Goal: Information Seeking & Learning: Learn about a topic

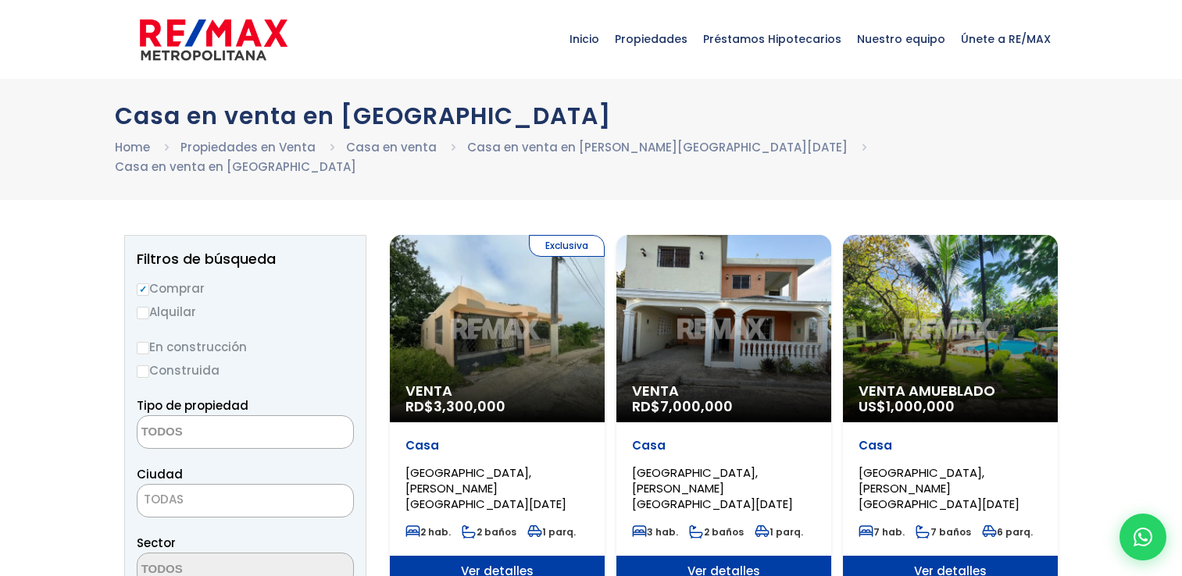
select select
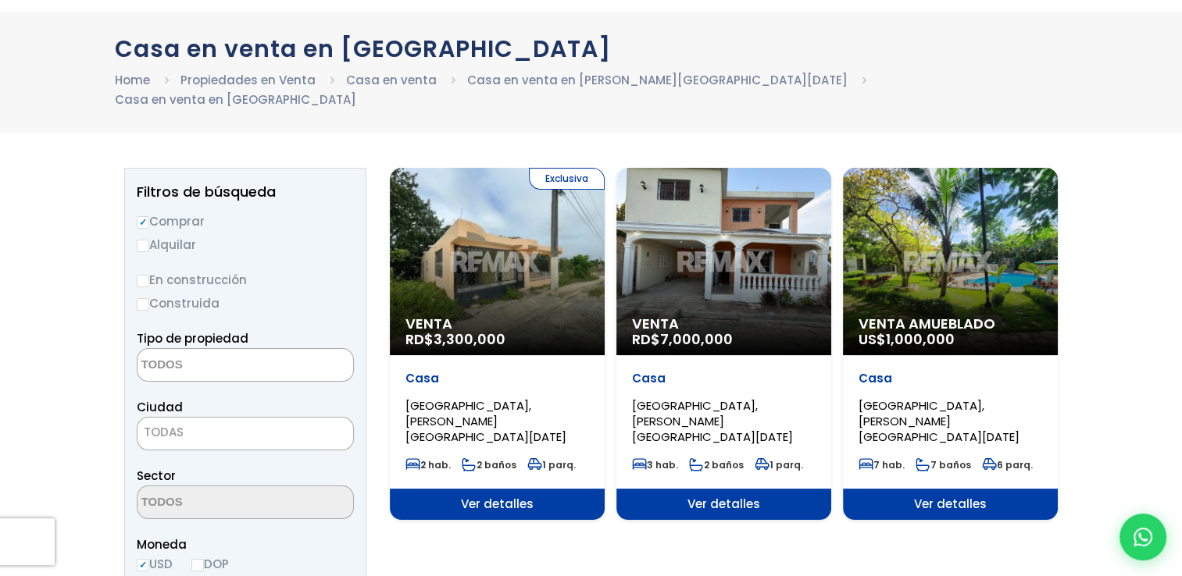
scroll to position [66, 0]
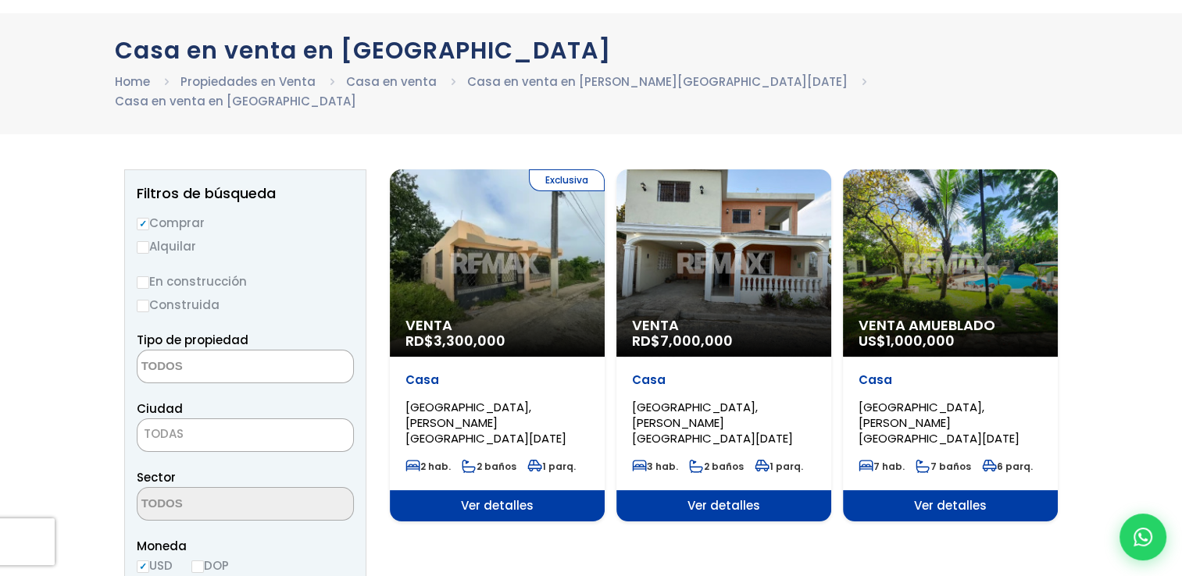
click at [500, 280] on div "Exclusiva Venta RD$ 3,300,000" at bounding box center [497, 262] width 215 height 187
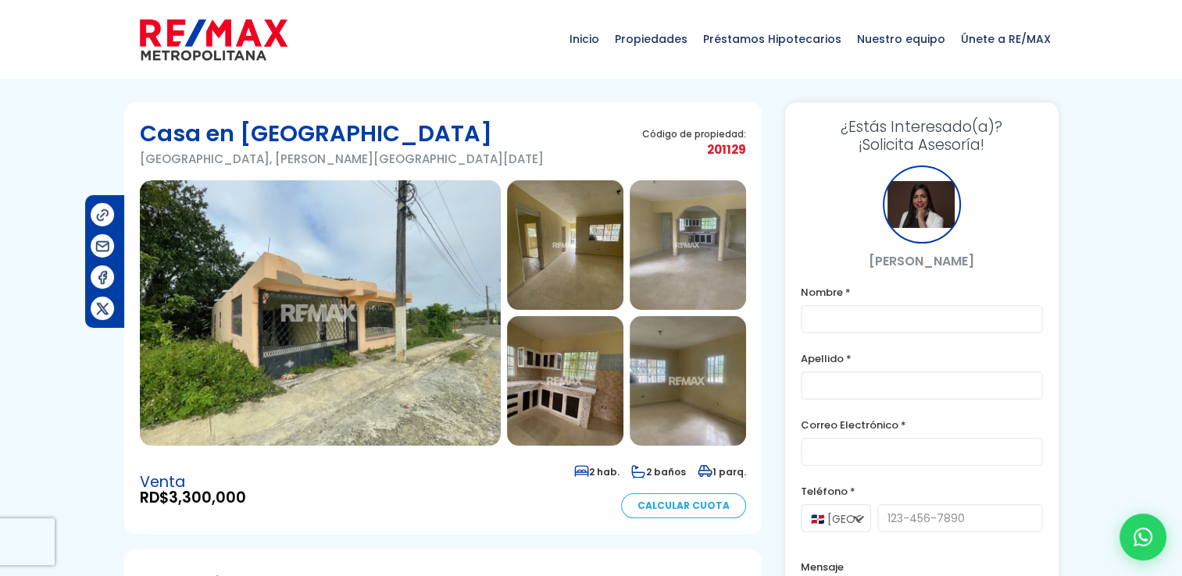
click at [684, 236] on img at bounding box center [688, 245] width 116 height 130
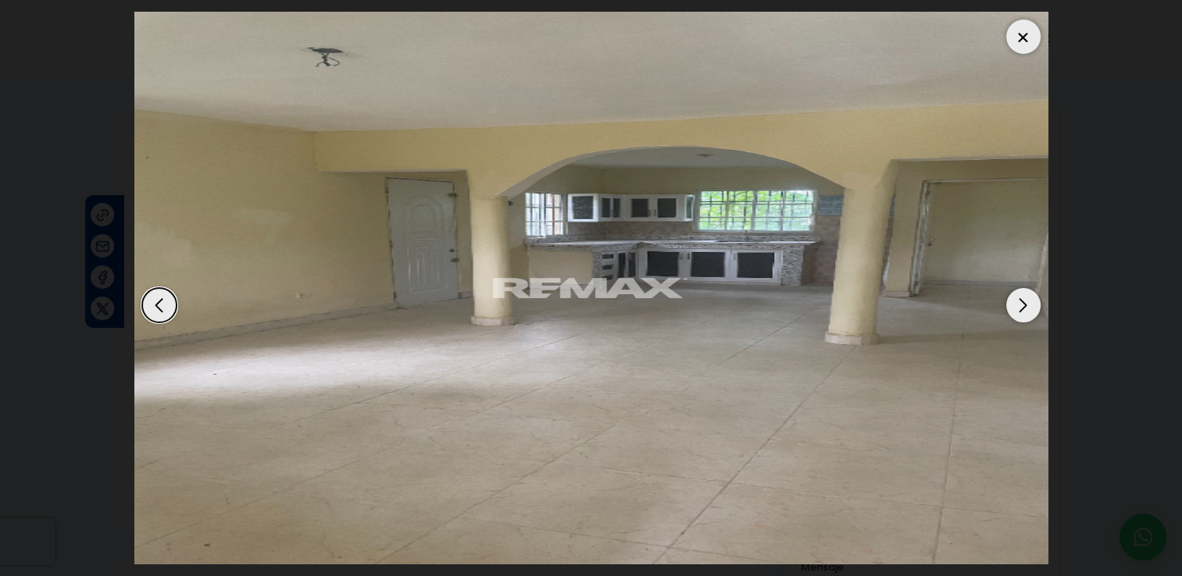
click at [1025, 301] on div "Next slide" at bounding box center [1023, 305] width 34 height 34
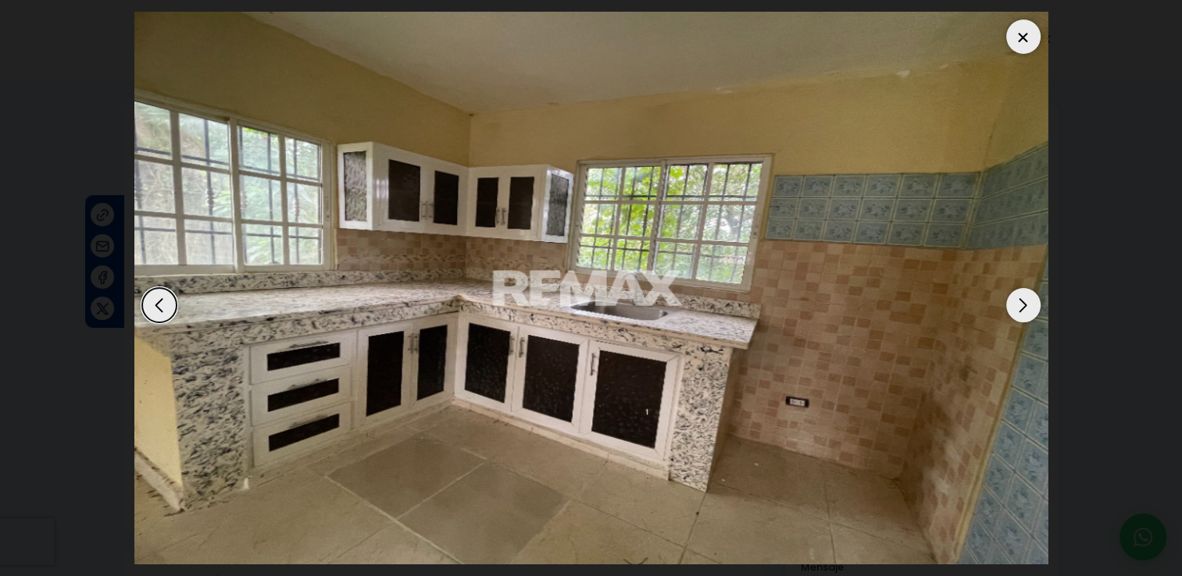
click at [1025, 301] on div "Next slide" at bounding box center [1023, 305] width 34 height 34
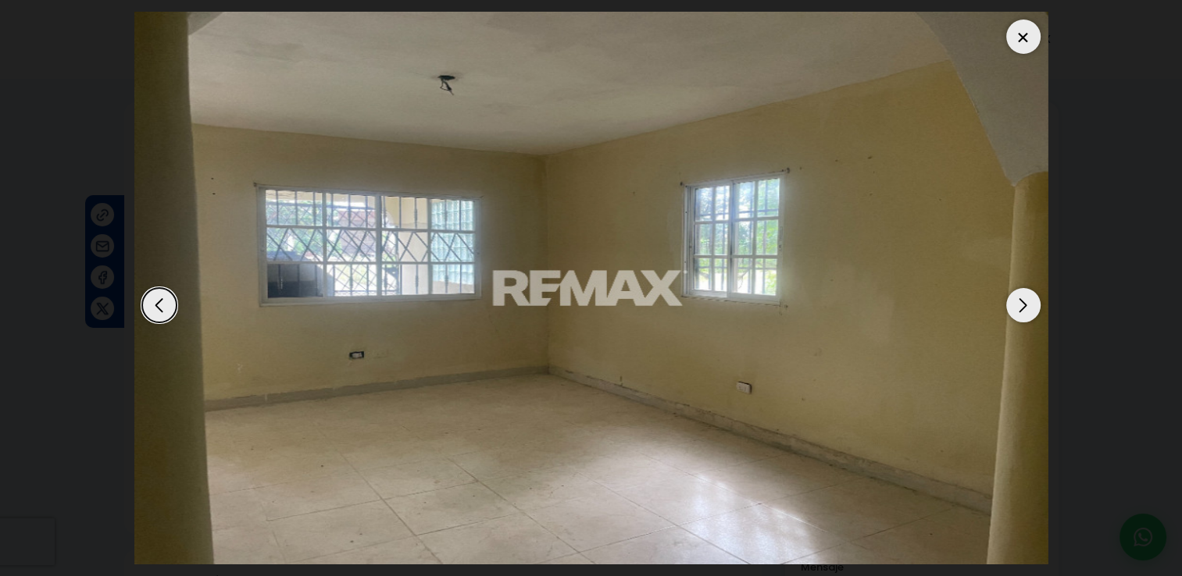
click at [1025, 301] on div "Next slide" at bounding box center [1023, 305] width 34 height 34
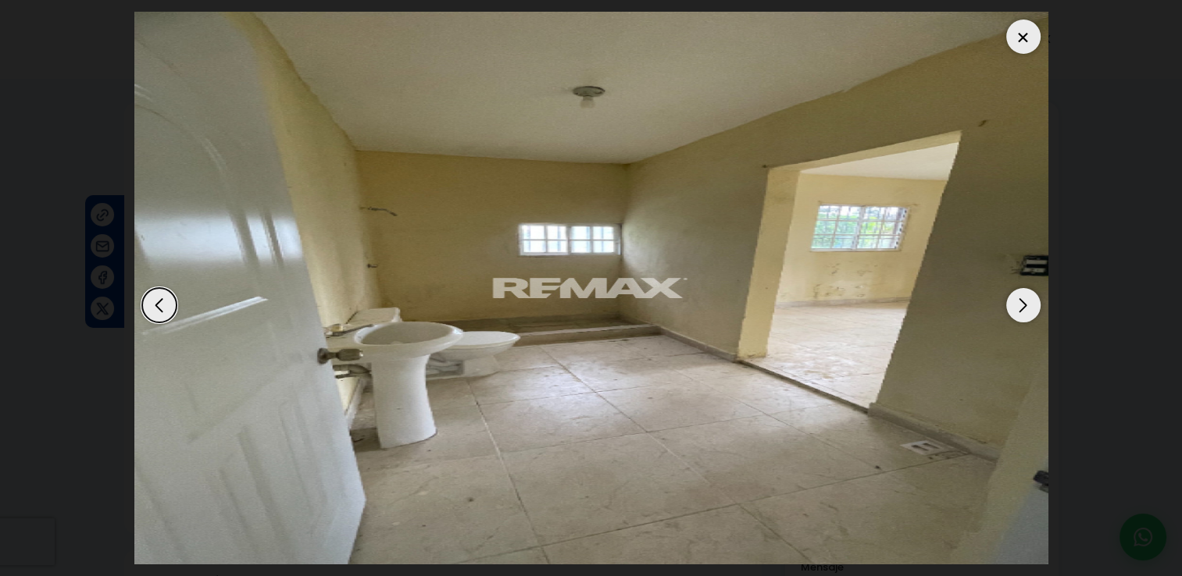
click at [1025, 301] on div "Next slide" at bounding box center [1023, 305] width 34 height 34
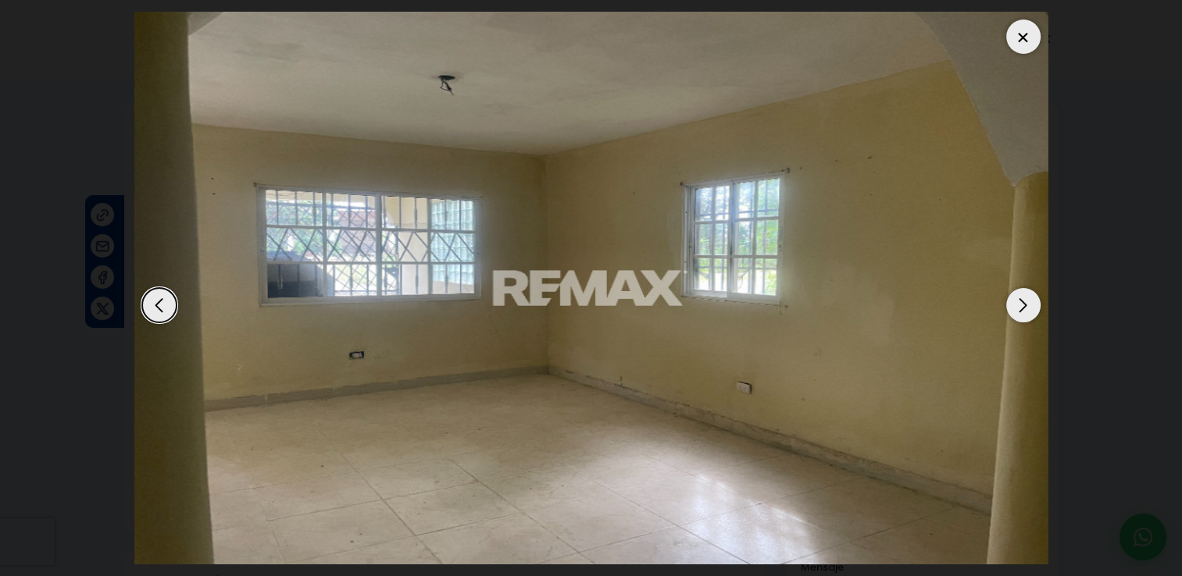
click at [1025, 301] on div "Next slide" at bounding box center [1023, 305] width 34 height 34
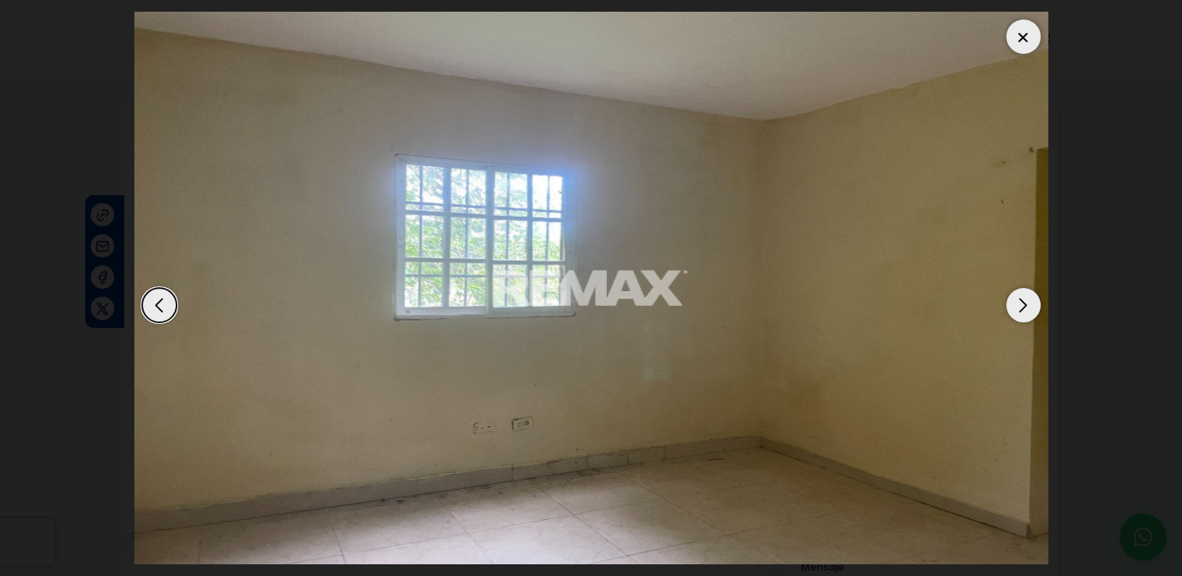
click at [1025, 301] on div "Next slide" at bounding box center [1023, 305] width 34 height 34
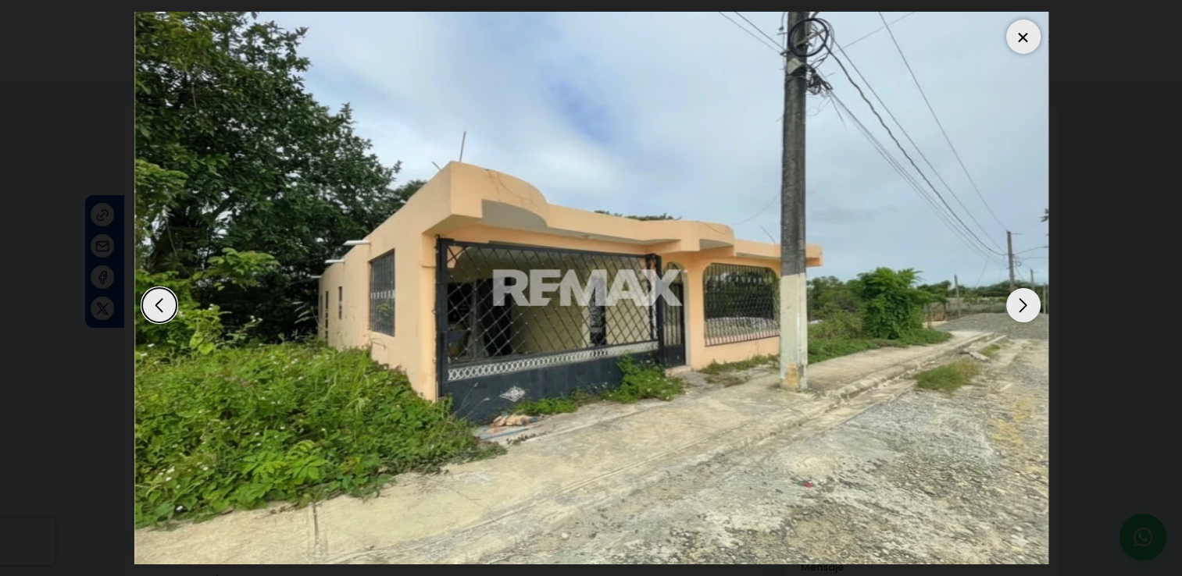
click at [1025, 301] on div "Next slide" at bounding box center [1023, 305] width 34 height 34
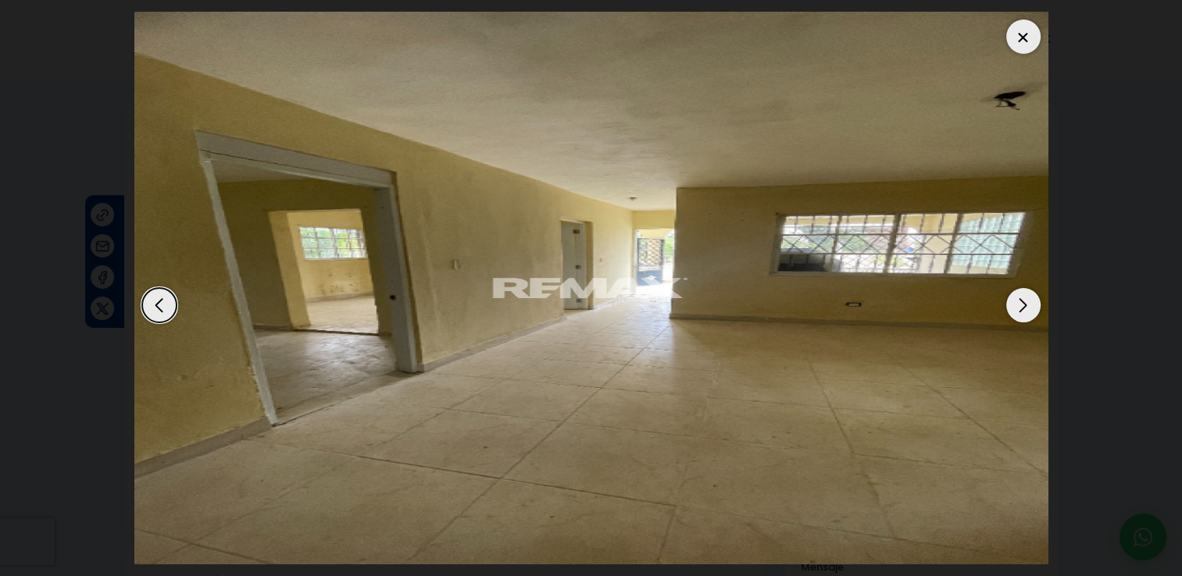
click at [1025, 301] on div "Next slide" at bounding box center [1023, 305] width 34 height 34
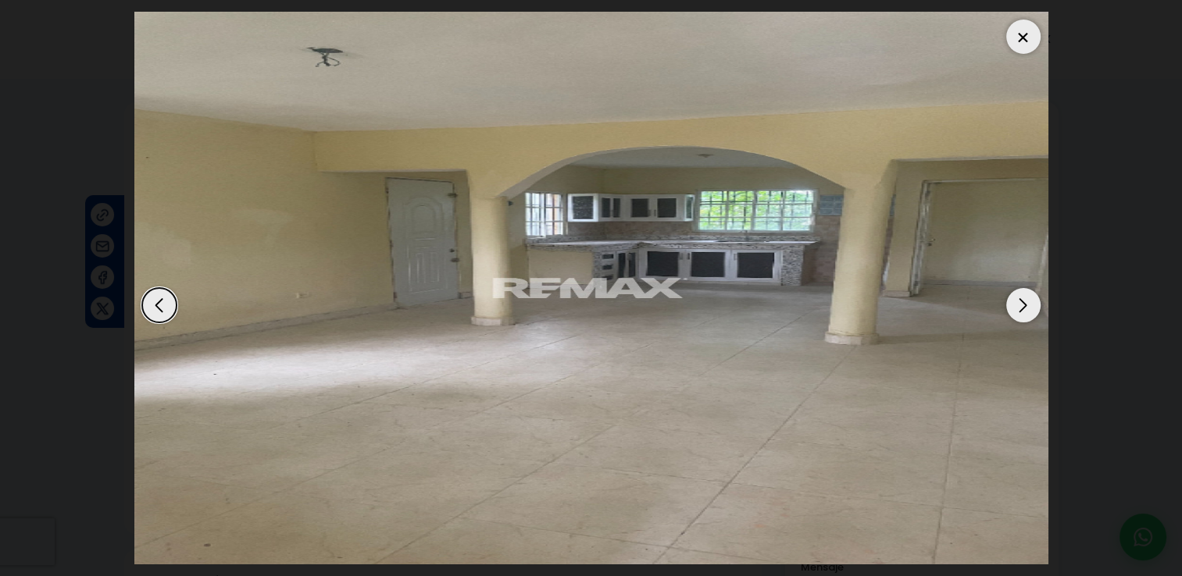
click at [1025, 301] on div "Next slide" at bounding box center [1023, 305] width 34 height 34
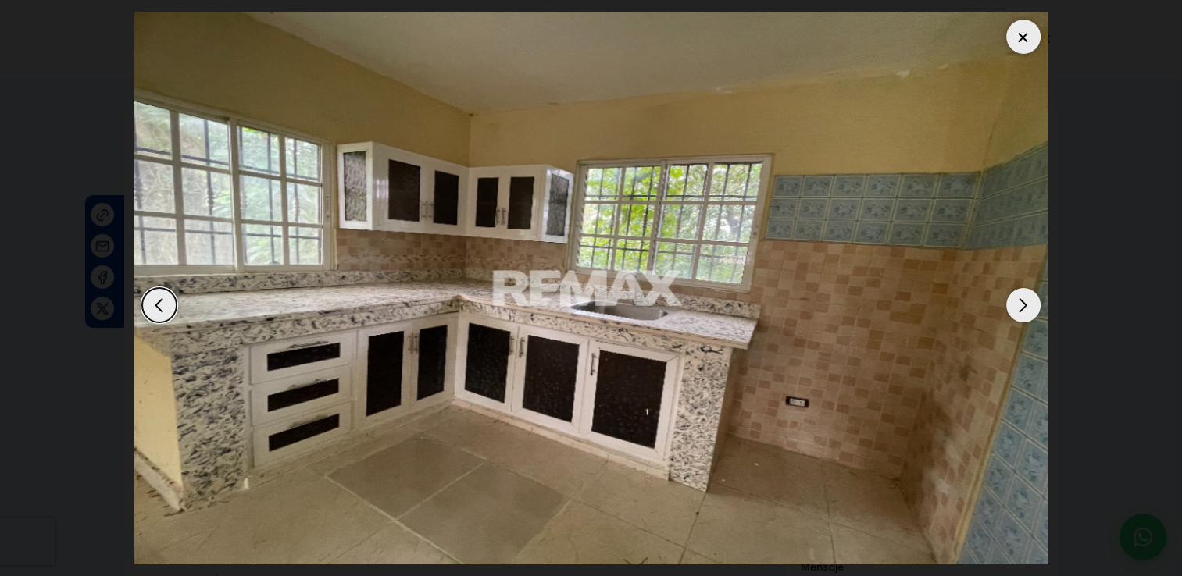
click at [1025, 301] on div "Next slide" at bounding box center [1023, 305] width 34 height 34
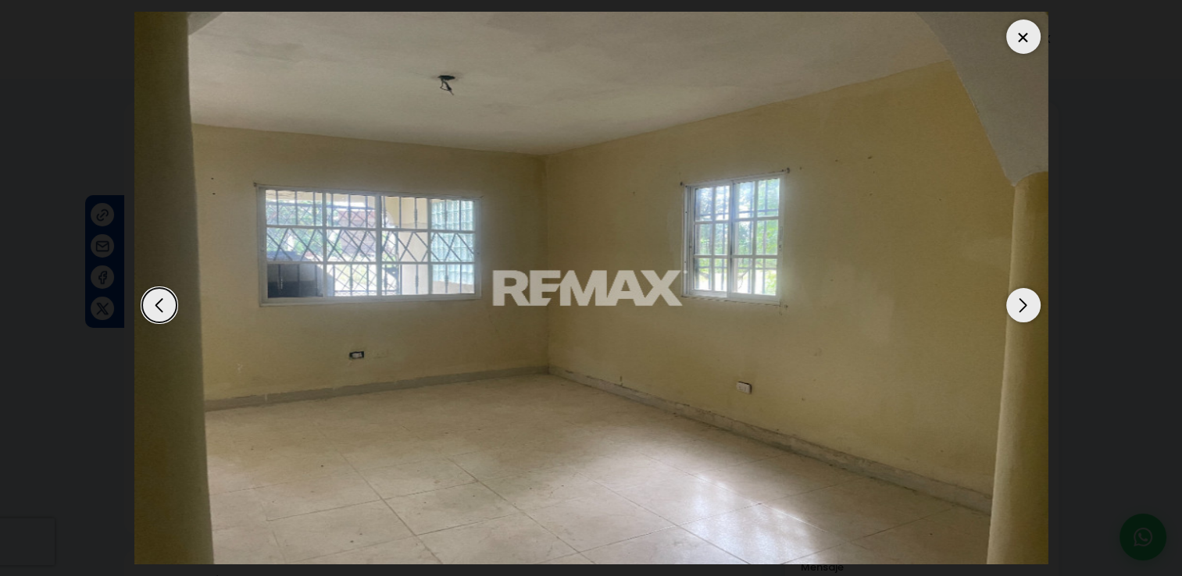
click at [1025, 301] on div "Next slide" at bounding box center [1023, 305] width 34 height 34
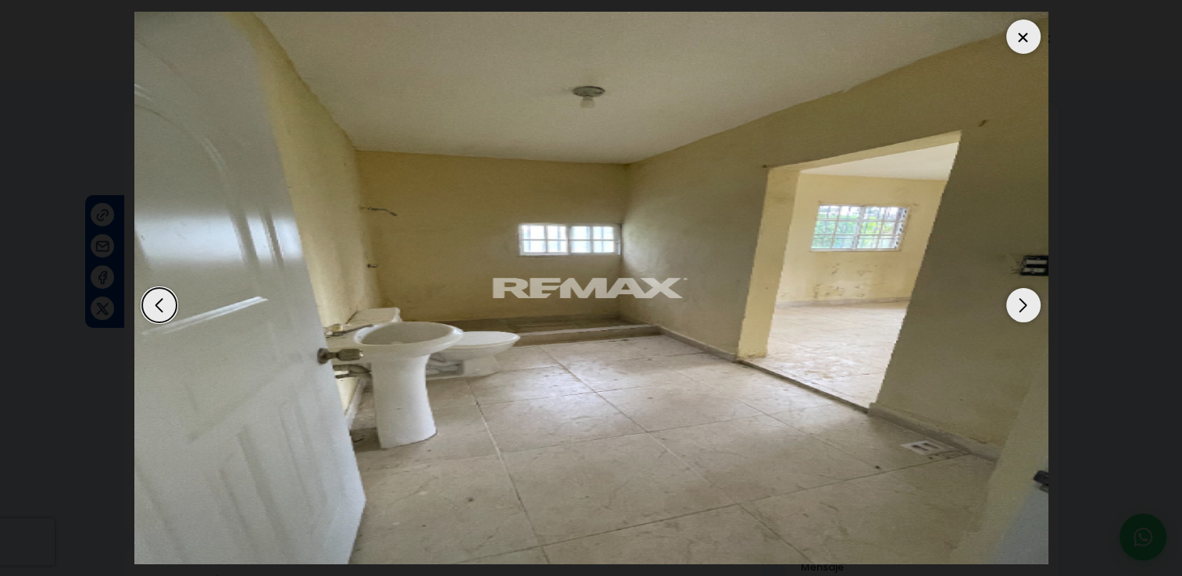
click at [1025, 301] on div "Next slide" at bounding box center [1023, 305] width 34 height 34
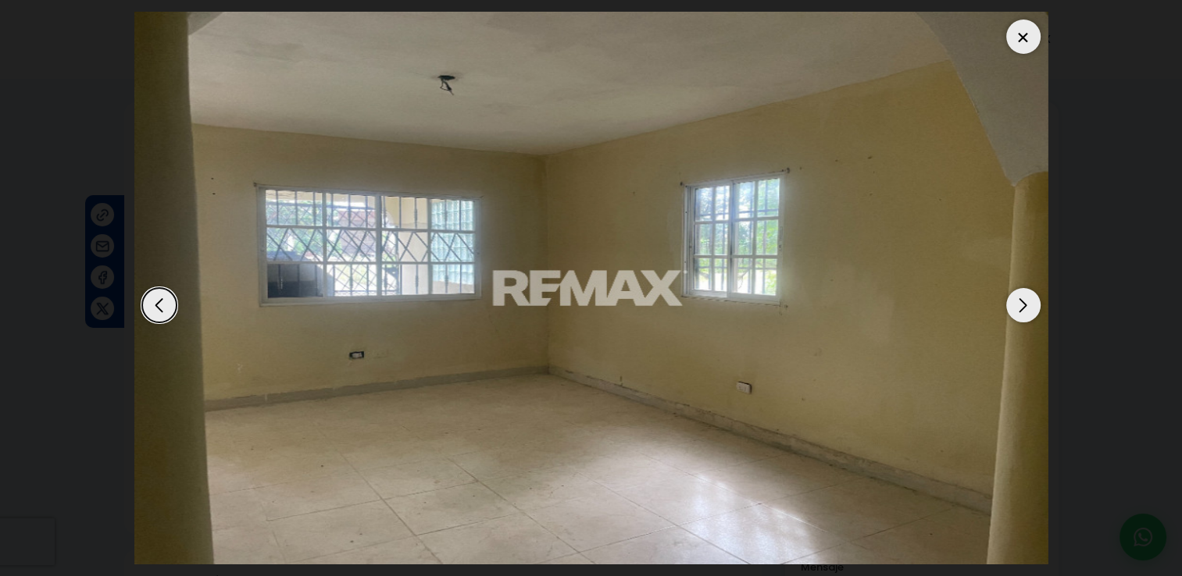
click at [1025, 301] on div "Next slide" at bounding box center [1023, 305] width 34 height 34
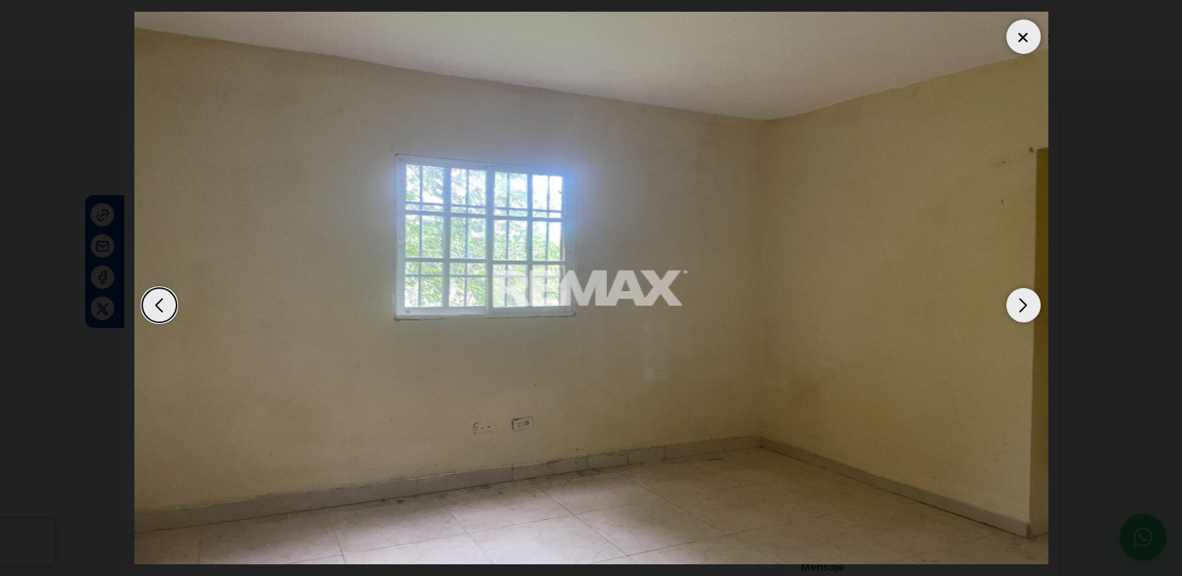
click at [1028, 29] on div at bounding box center [1023, 37] width 34 height 34
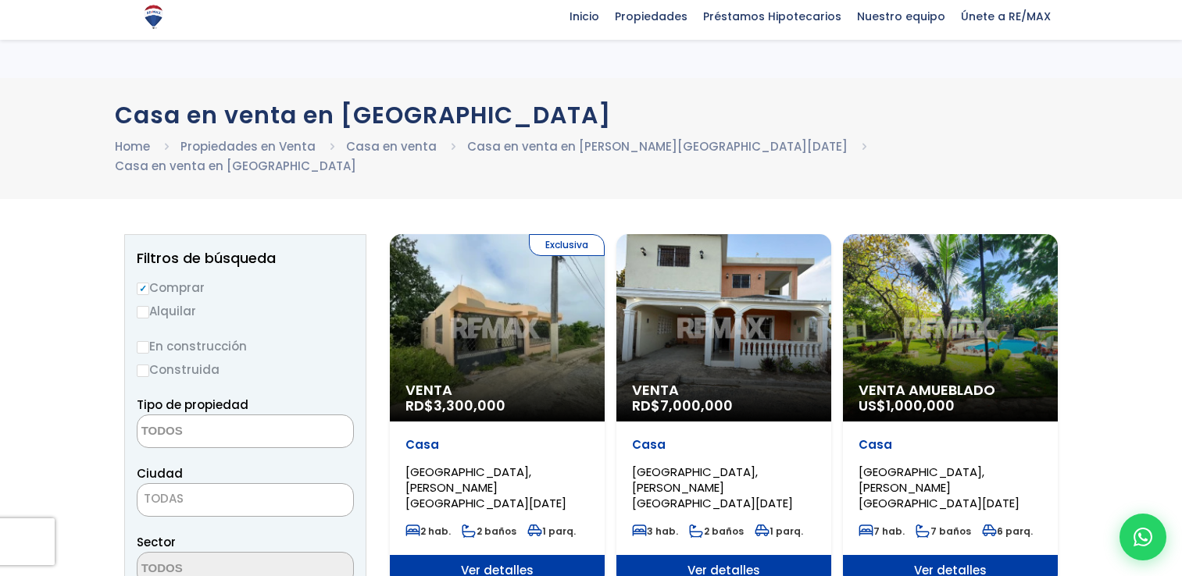
select select
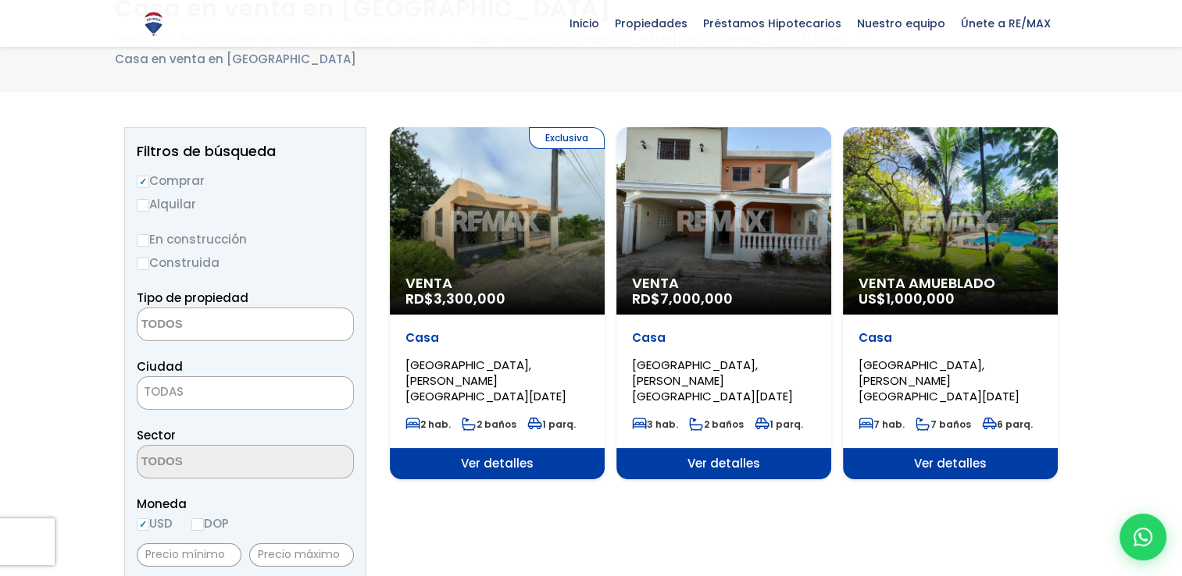
scroll to position [102, 0]
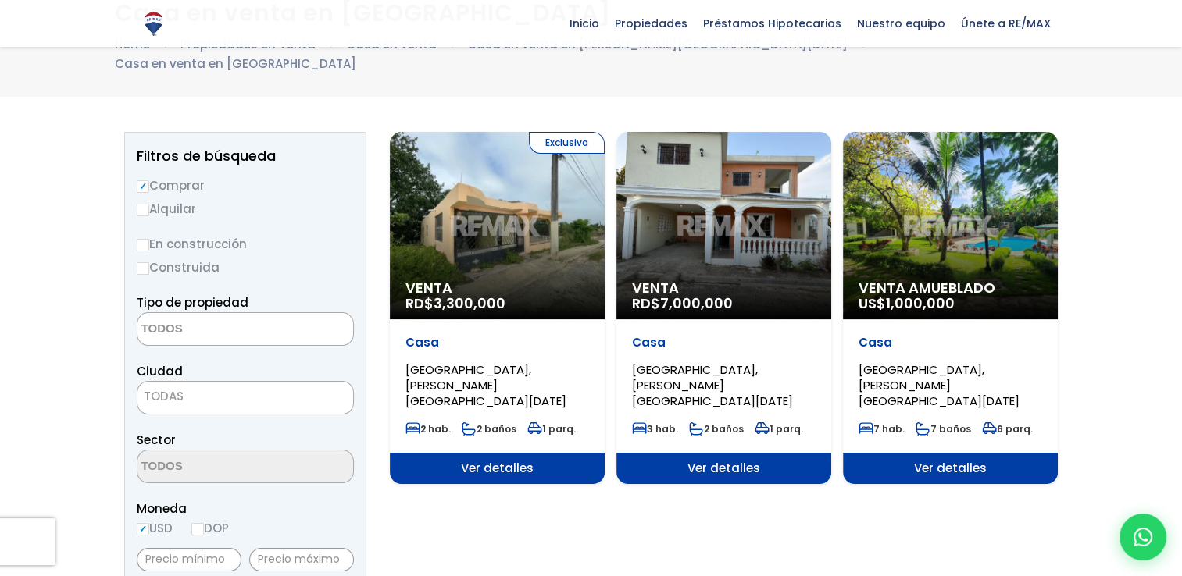
click at [686, 244] on div "Venta RD$ 7,000,000" at bounding box center [723, 225] width 215 height 187
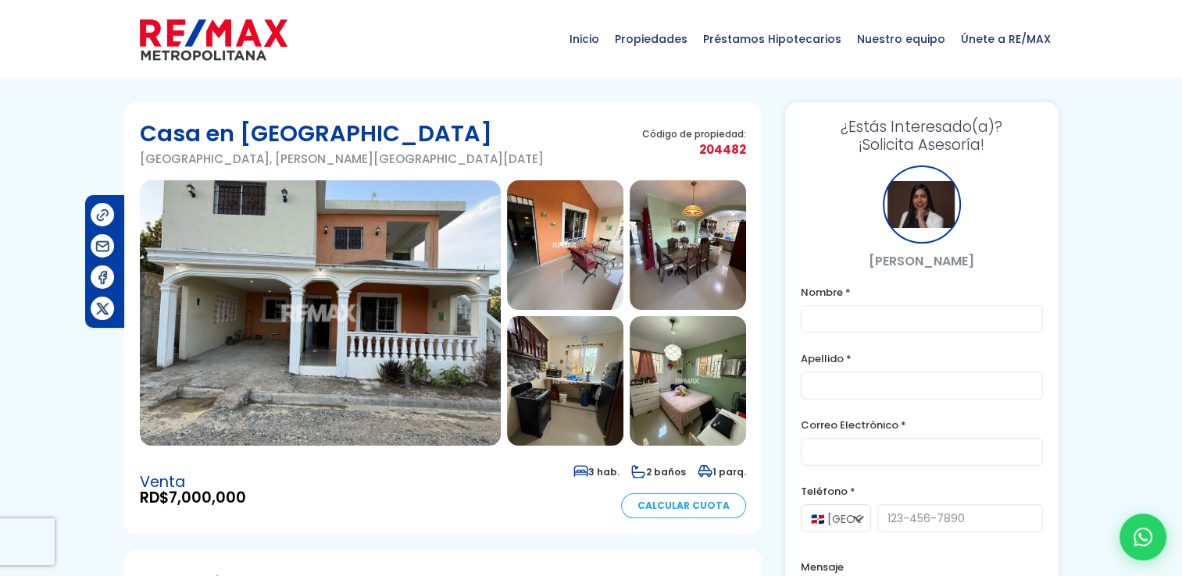
click at [577, 370] on img at bounding box center [565, 381] width 116 height 130
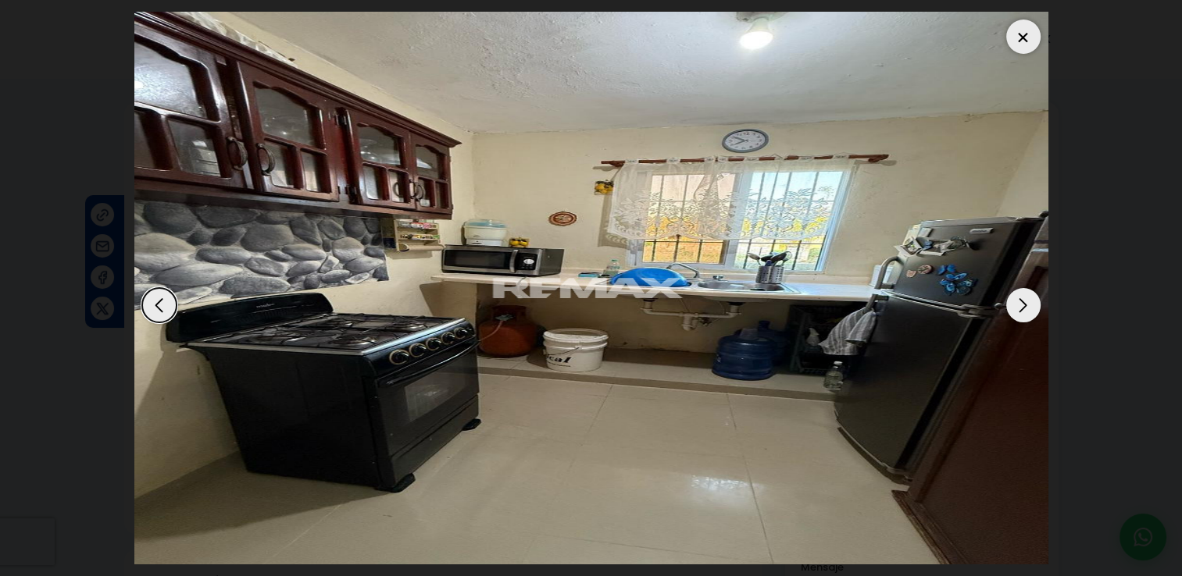
click at [1018, 305] on div "Next slide" at bounding box center [1023, 305] width 34 height 34
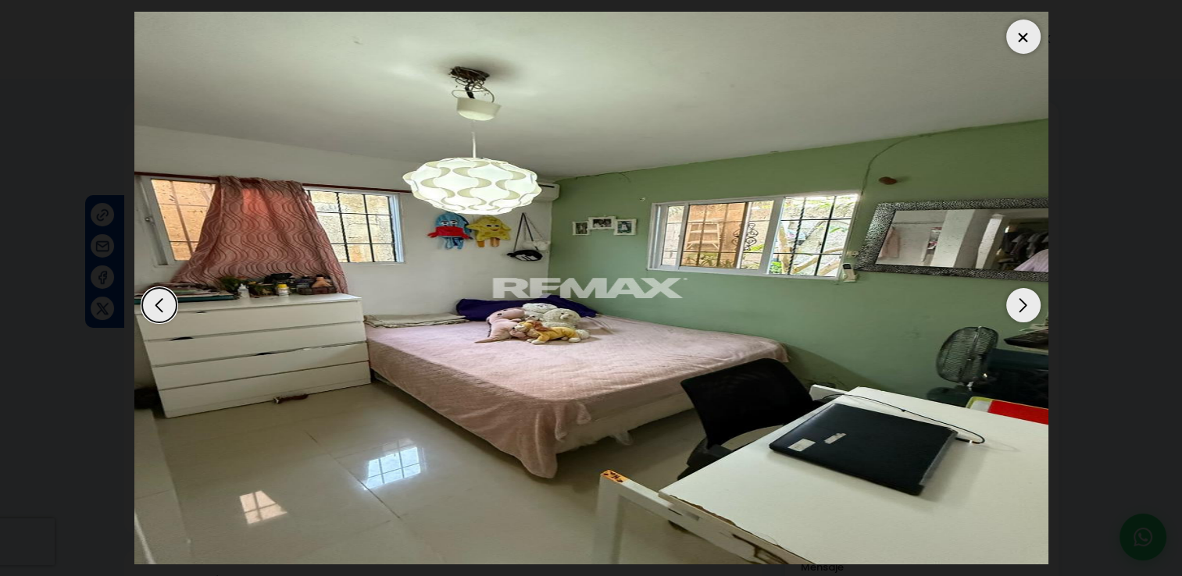
click at [1018, 305] on div "Next slide" at bounding box center [1023, 305] width 34 height 34
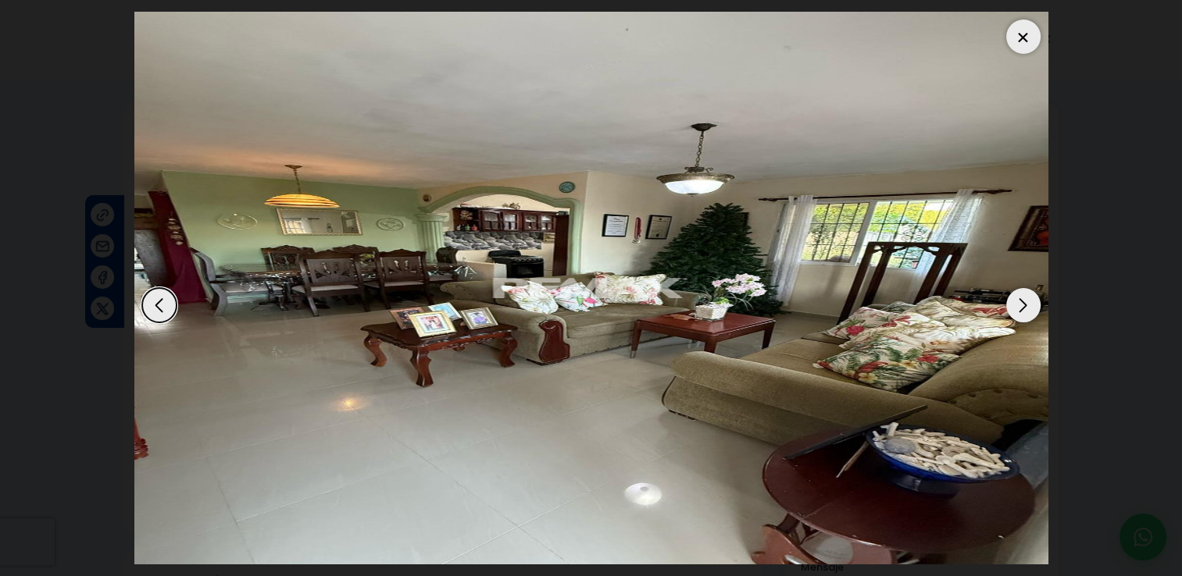
click at [1018, 305] on div "Next slide" at bounding box center [1023, 305] width 34 height 34
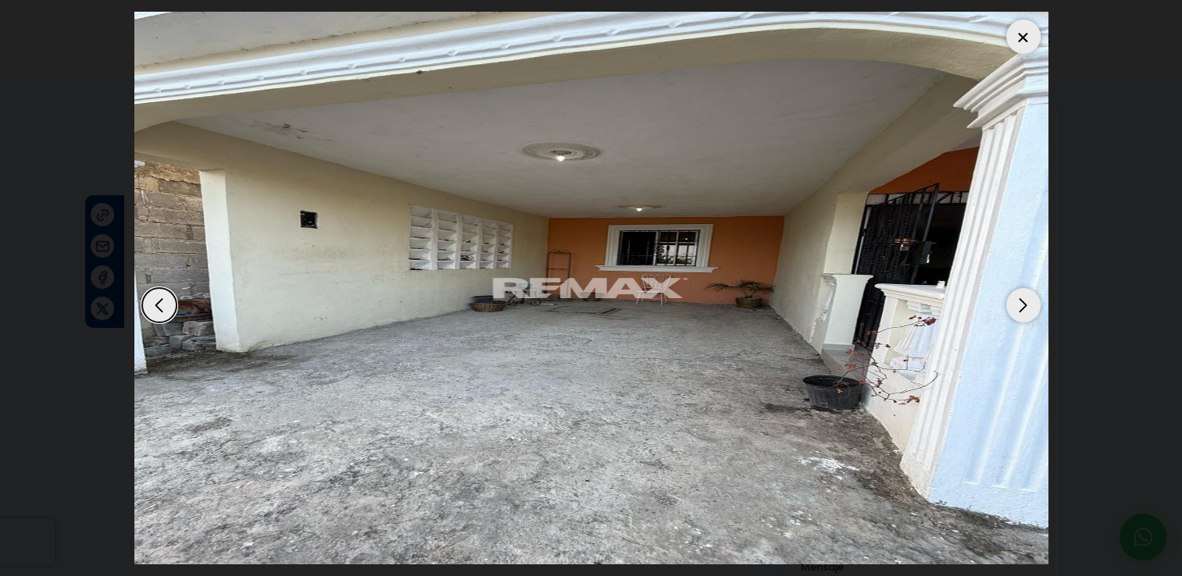
click at [1018, 305] on div "Next slide" at bounding box center [1023, 305] width 34 height 34
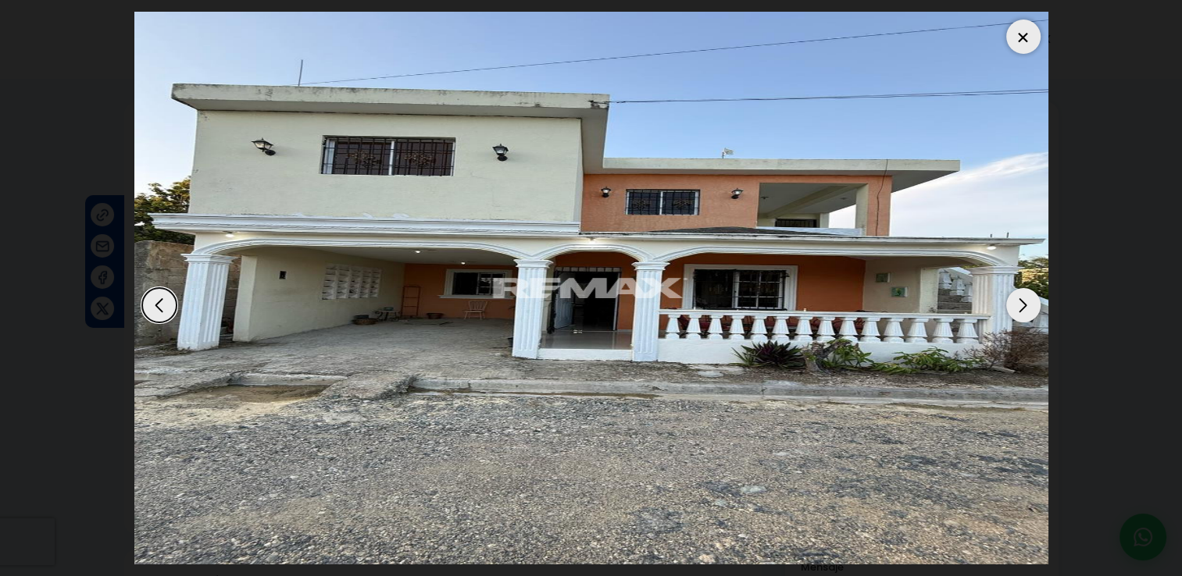
click at [1018, 305] on div "Next slide" at bounding box center [1023, 305] width 34 height 34
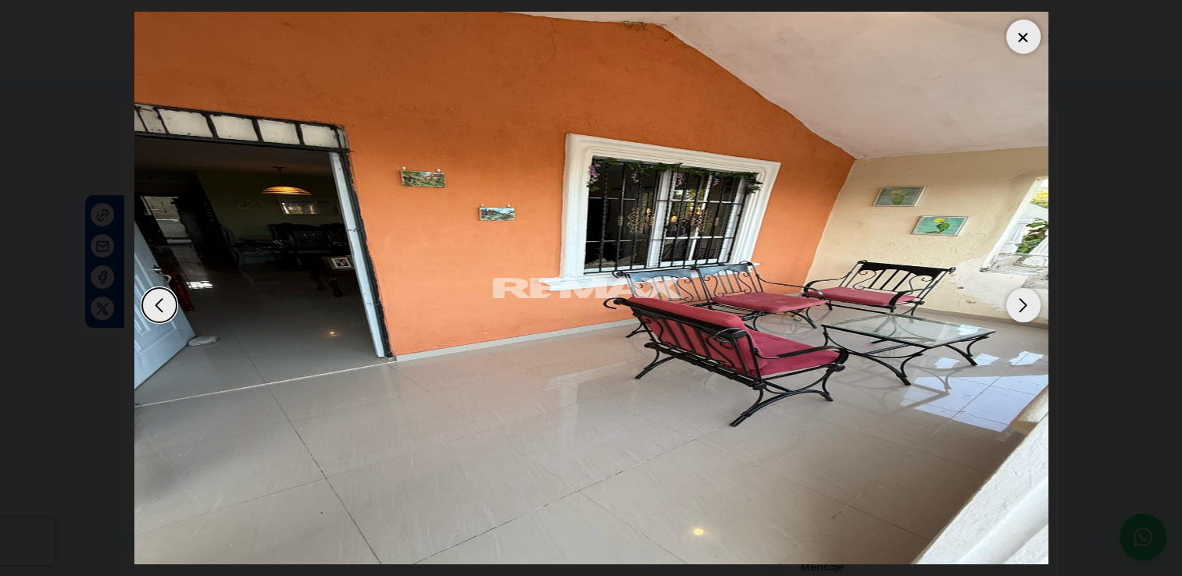
click at [1018, 305] on div "Next slide" at bounding box center [1023, 305] width 34 height 34
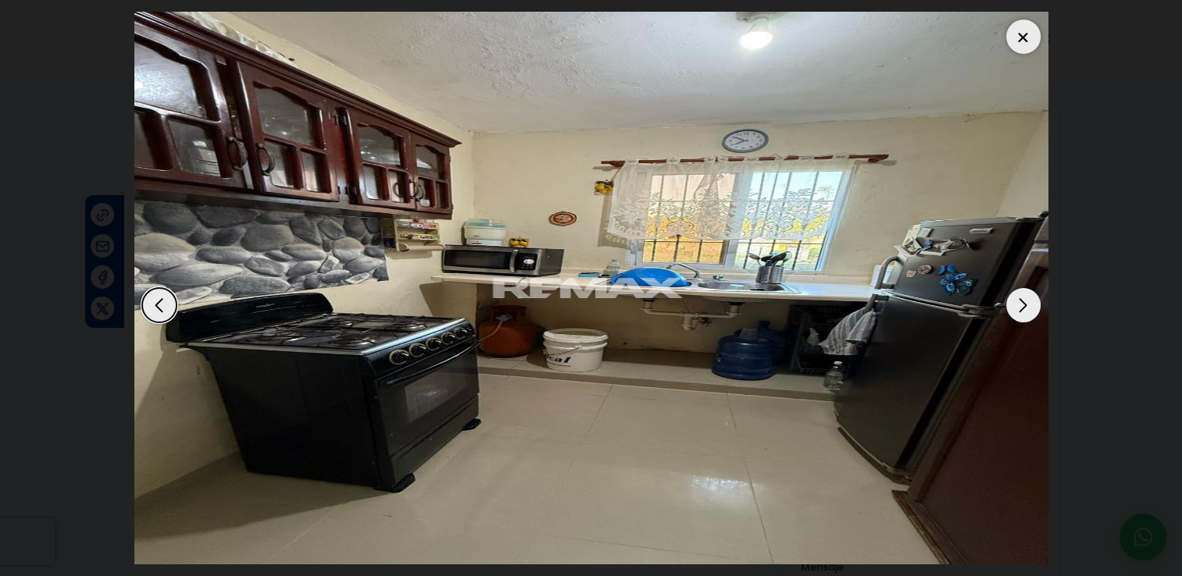
click at [1022, 36] on div at bounding box center [1023, 37] width 34 height 34
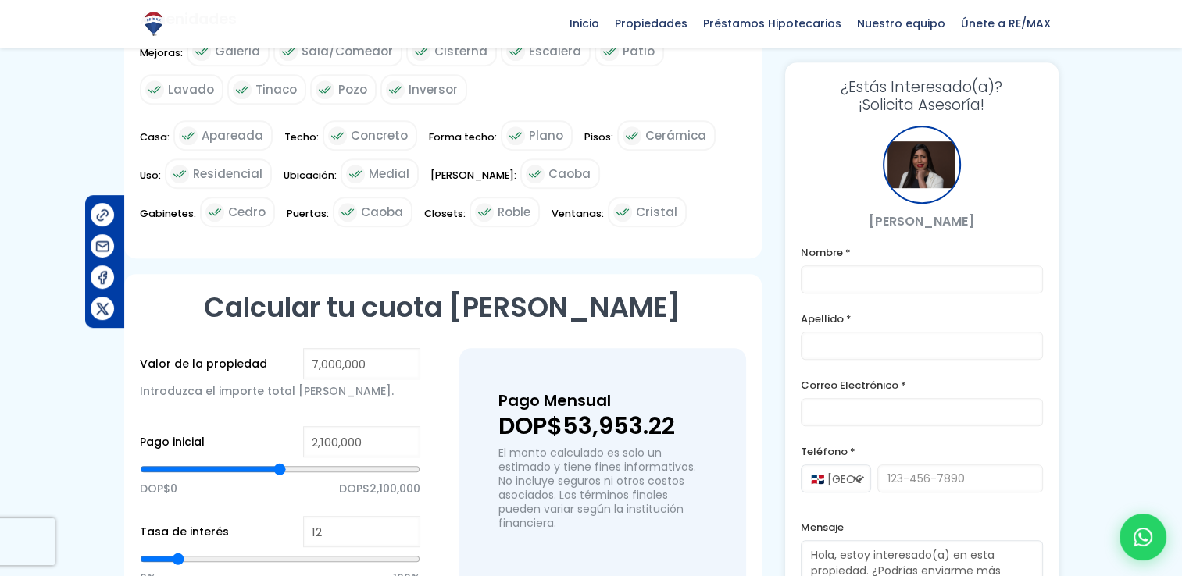
scroll to position [484, 0]
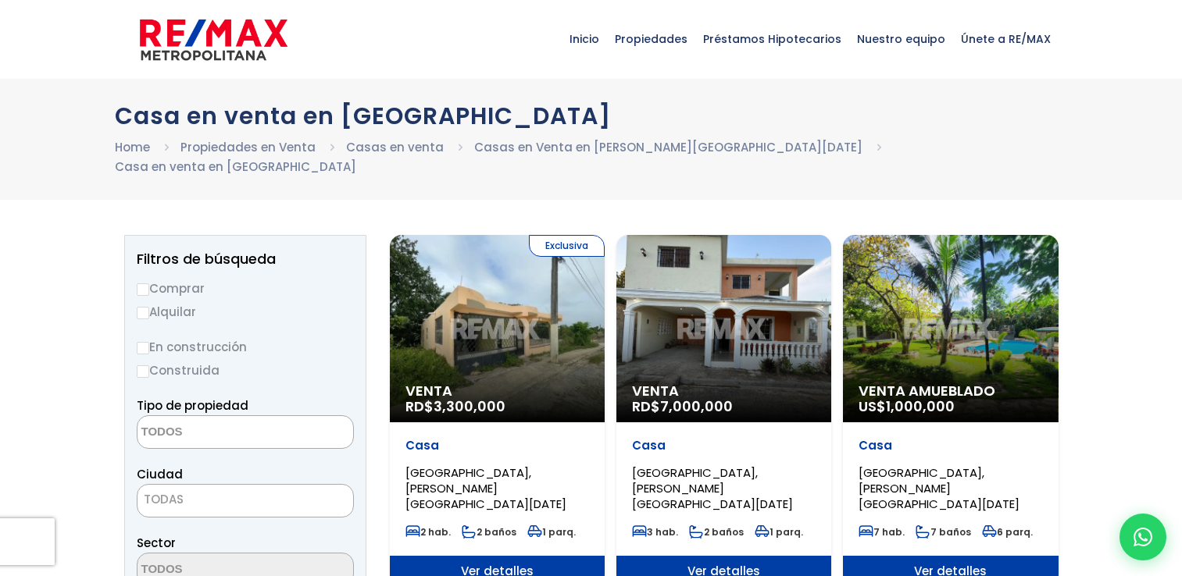
select select
